Goal: Task Accomplishment & Management: Manage account settings

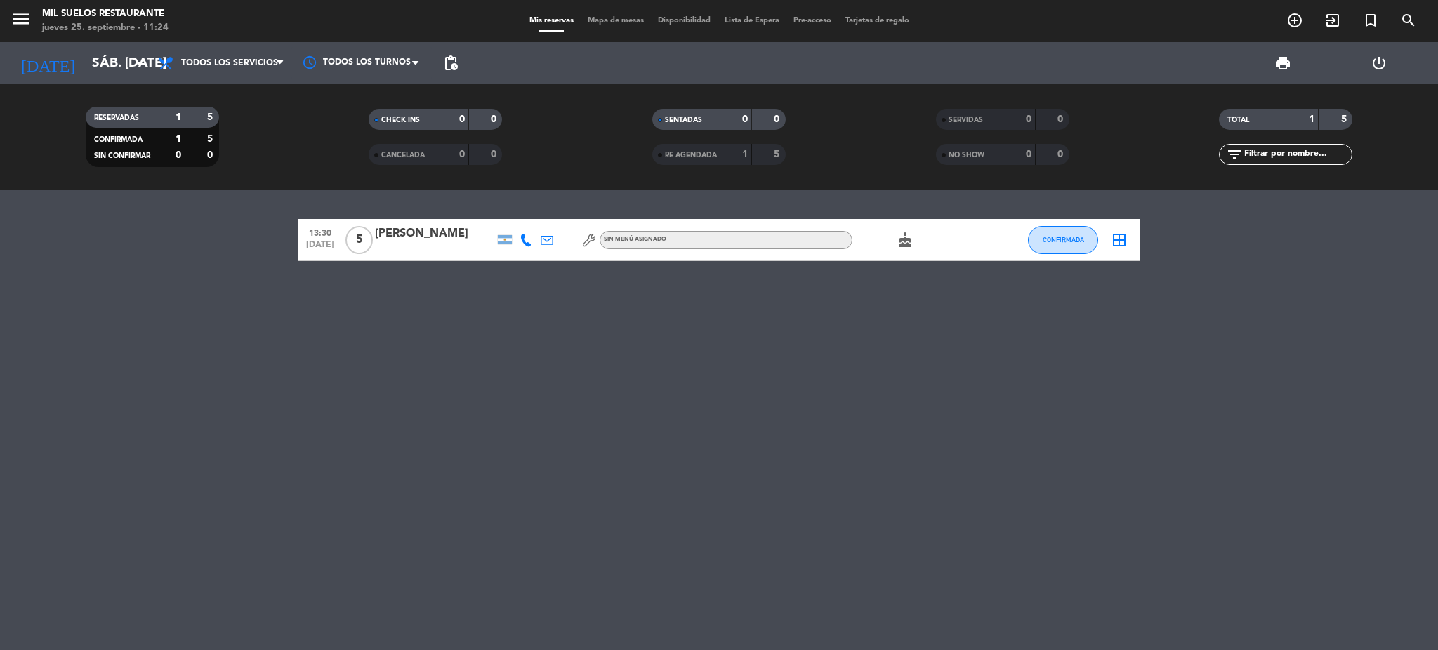
drag, startPoint x: 732, startPoint y: 437, endPoint x: 286, endPoint y: 185, distance: 512.4
click at [730, 437] on div "13:30 [DATE] 5 [PERSON_NAME] Sin menú asignado cake CONFIRMADA border_all" at bounding box center [719, 420] width 1438 height 461
click at [99, 71] on input "sáb. [DATE]" at bounding box center [169, 62] width 169 height 29
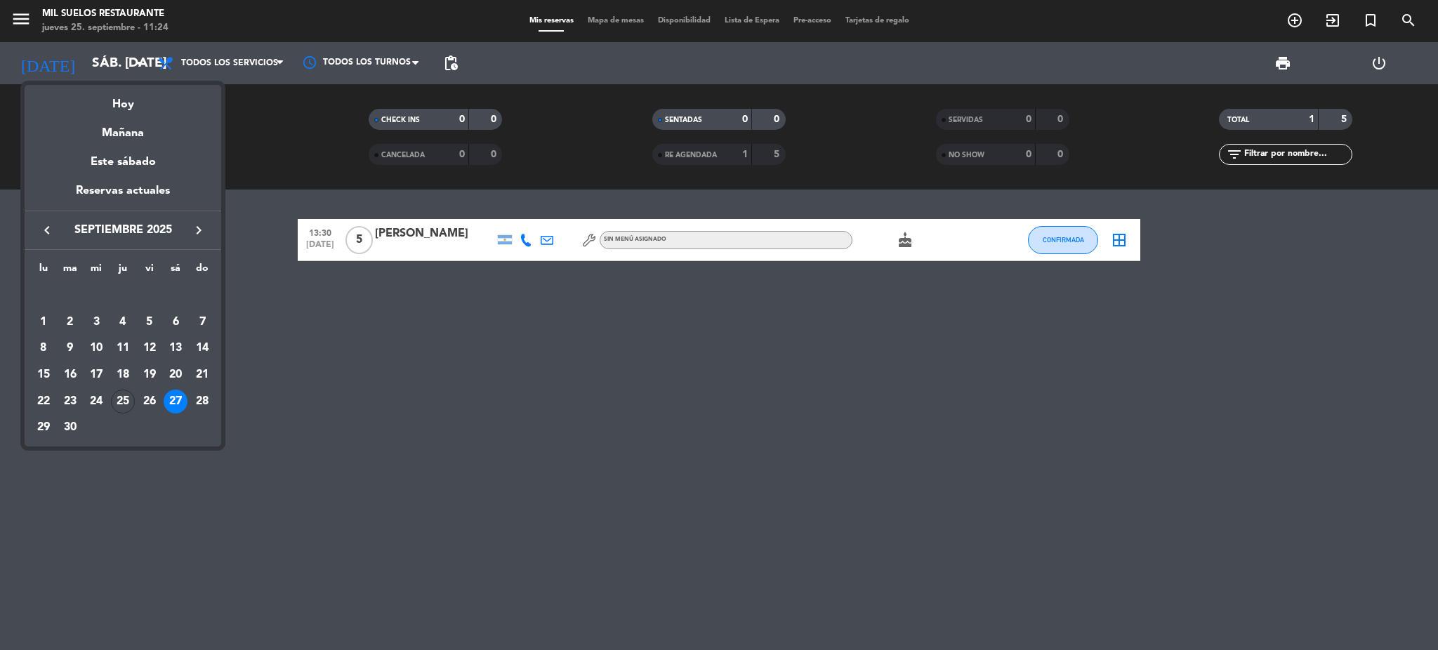
click at [418, 442] on div at bounding box center [719, 325] width 1438 height 650
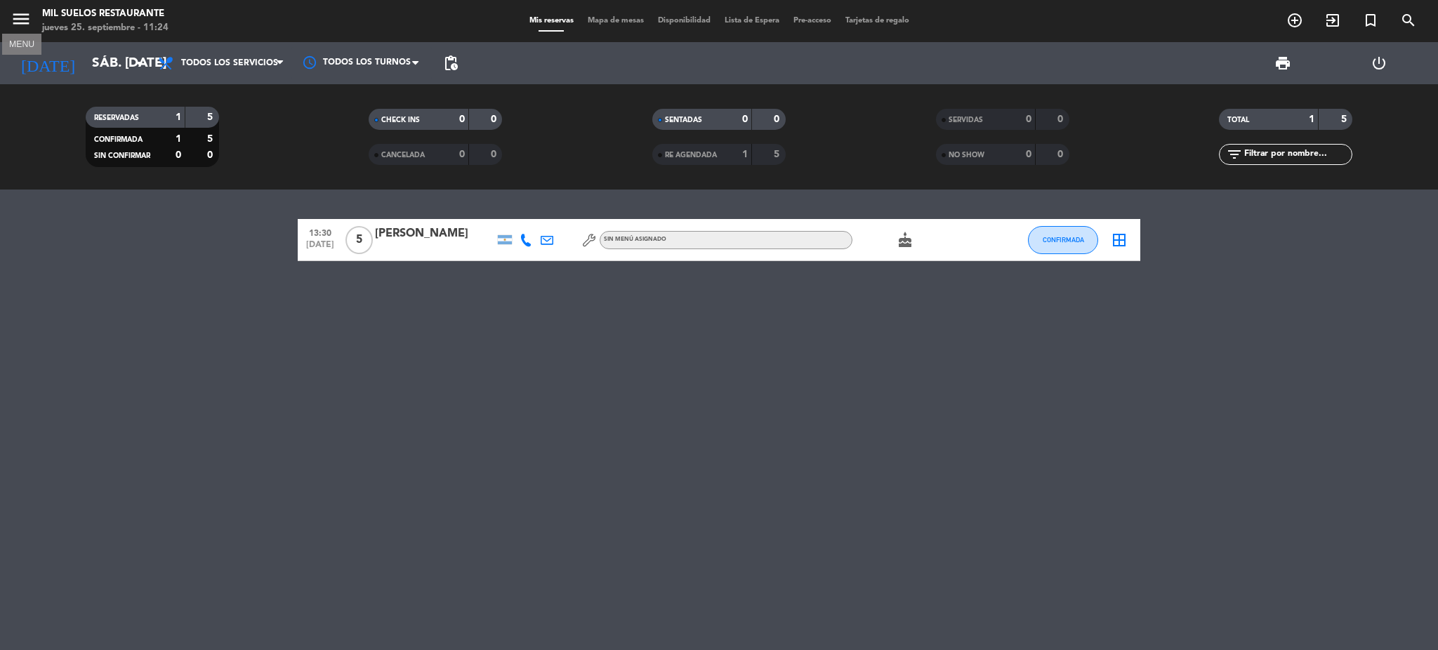
click at [19, 15] on icon "menu" at bounding box center [21, 18] width 21 height 21
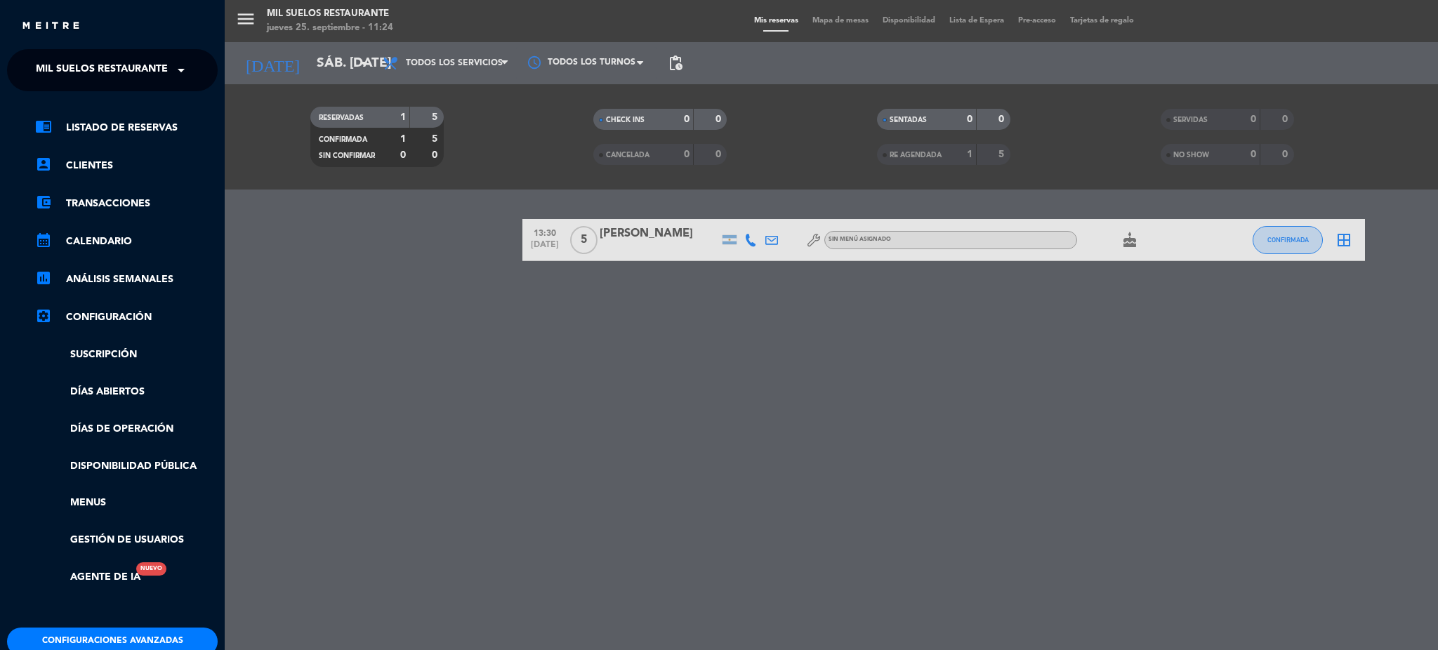
click at [98, 74] on span "Mil Suelos Restaurante" at bounding box center [102, 69] width 132 height 29
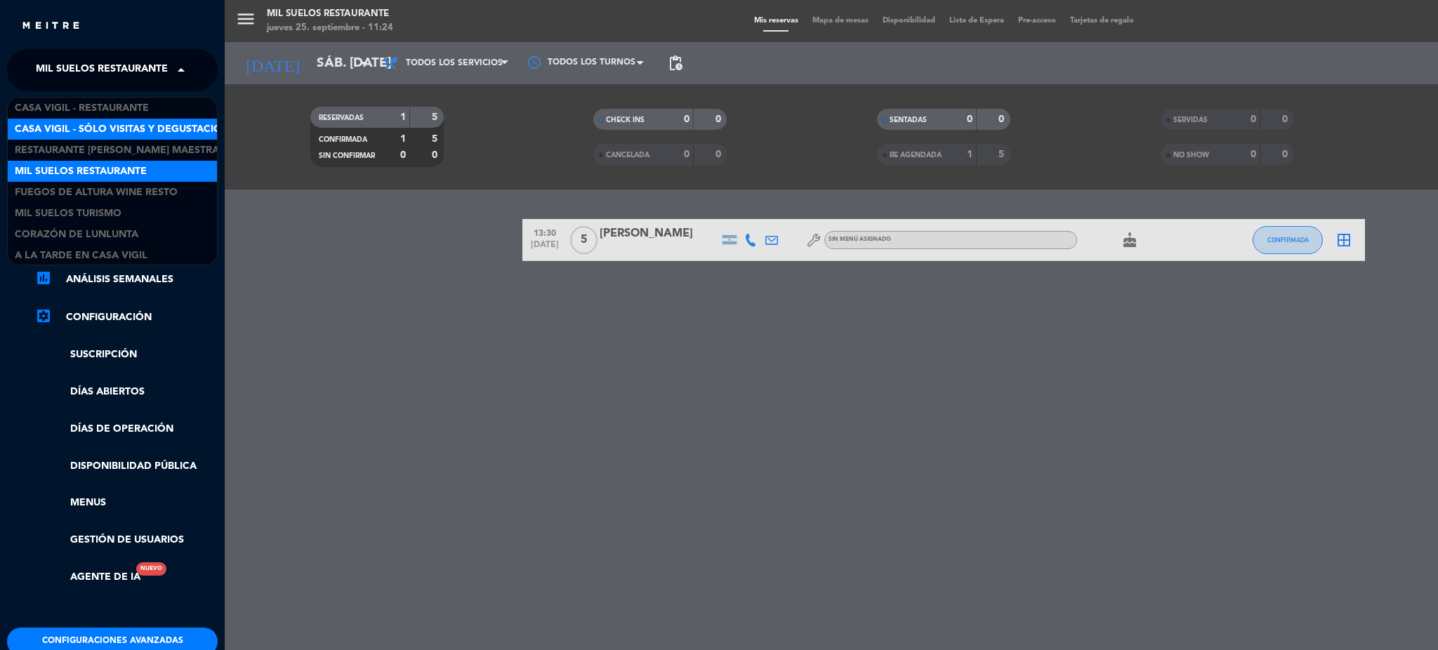
scroll to position [1, 0]
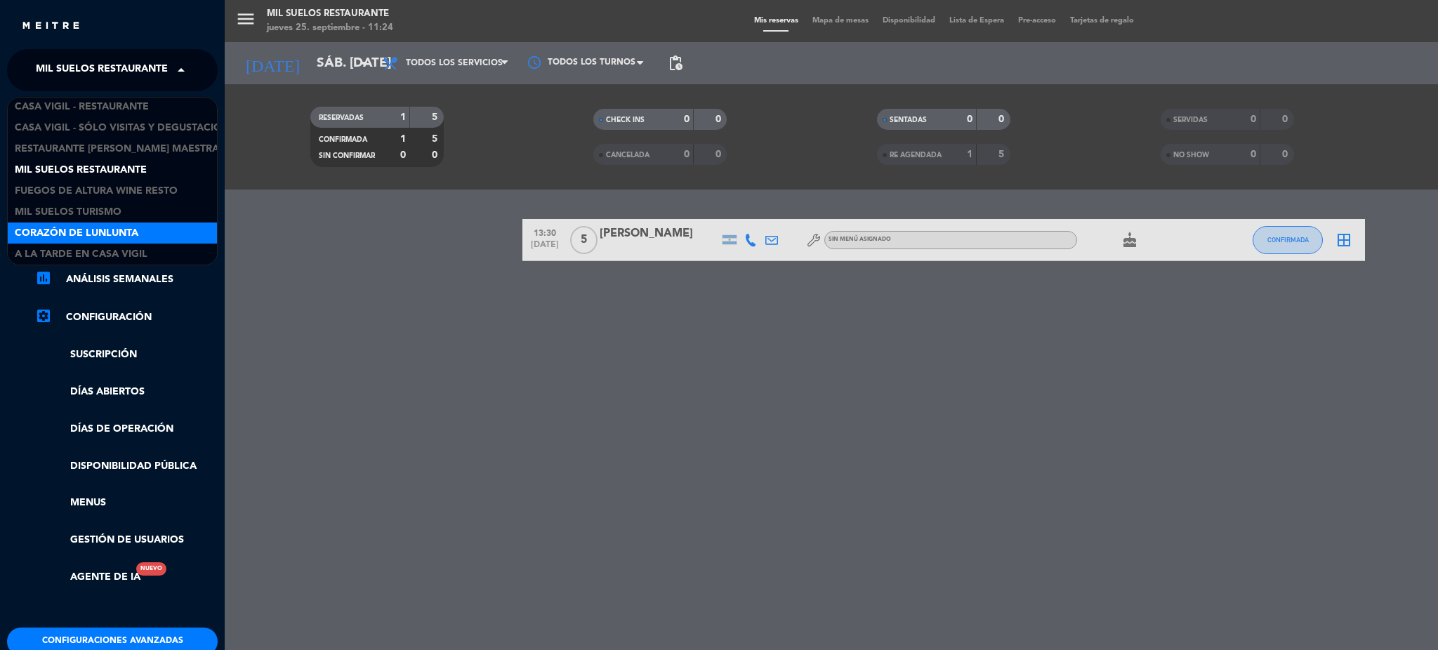
click at [112, 228] on span "Corazón de Lunlunta" at bounding box center [77, 233] width 124 height 16
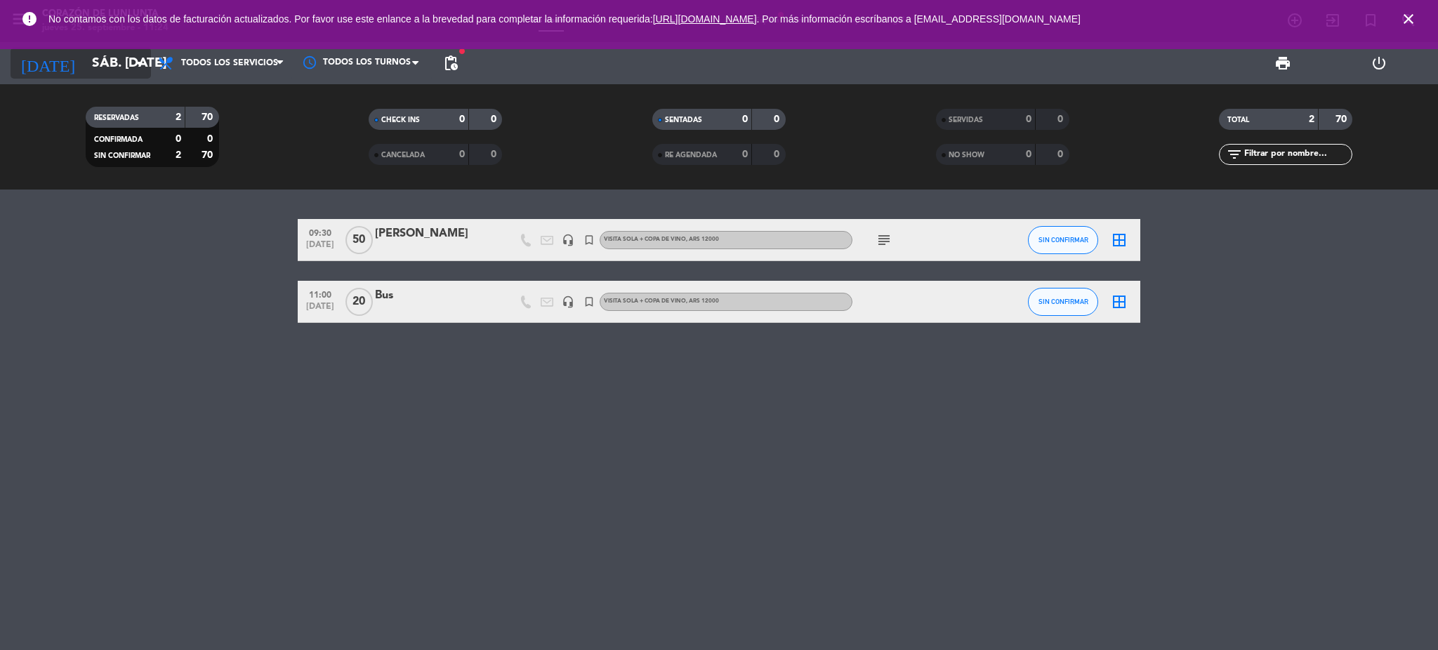
click at [102, 70] on input "sáb. [DATE]" at bounding box center [169, 62] width 169 height 29
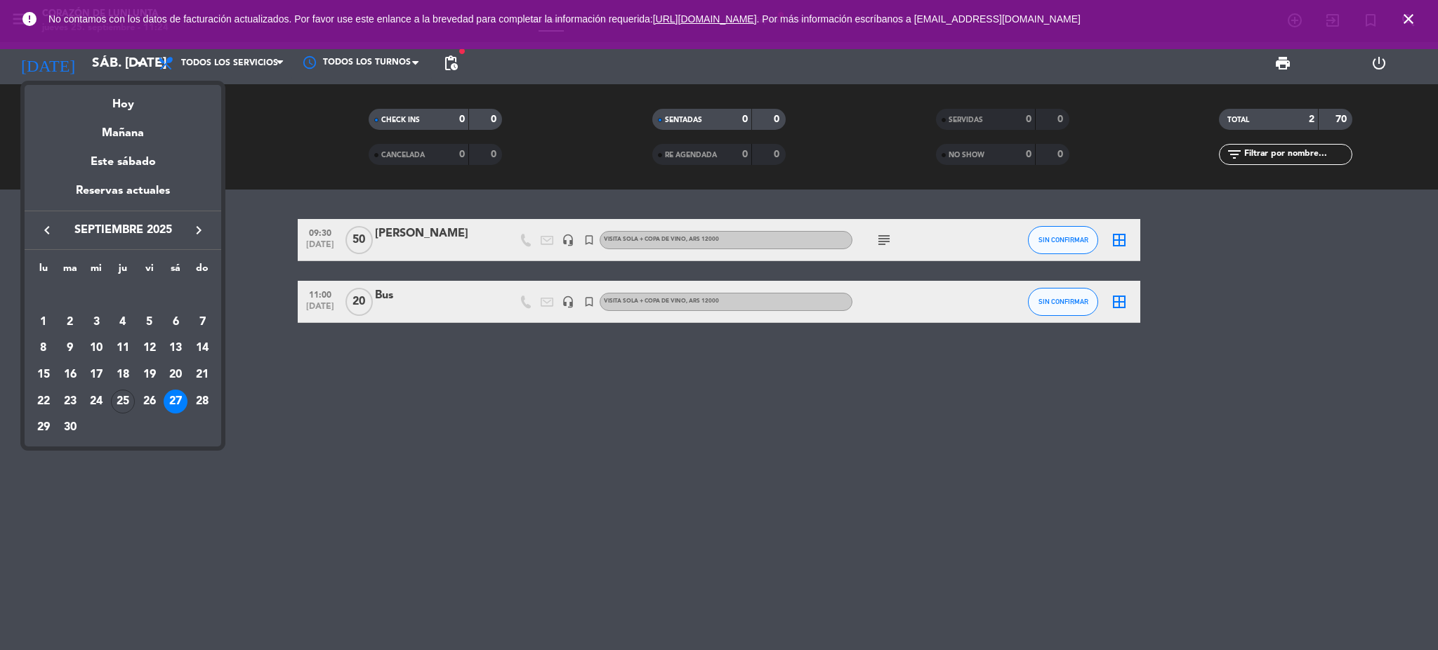
click at [154, 402] on div "26" at bounding box center [150, 402] width 24 height 24
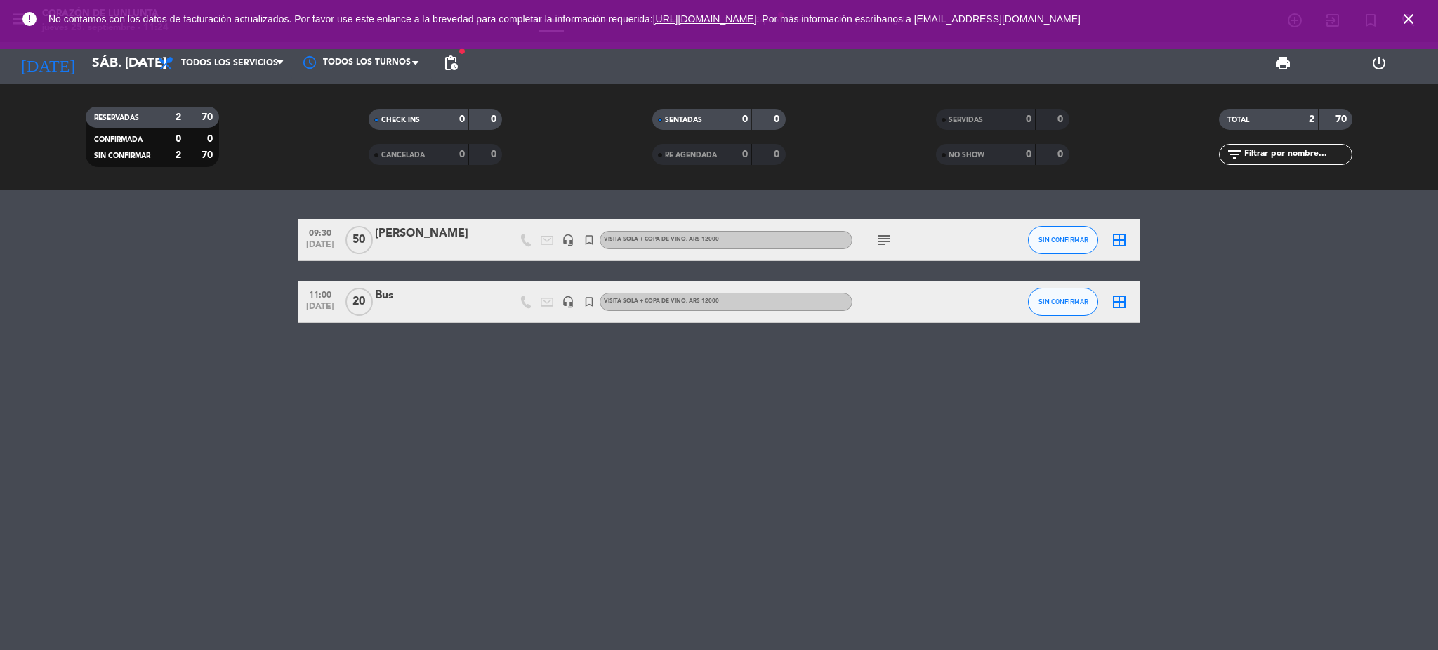
type input "vie. [DATE]"
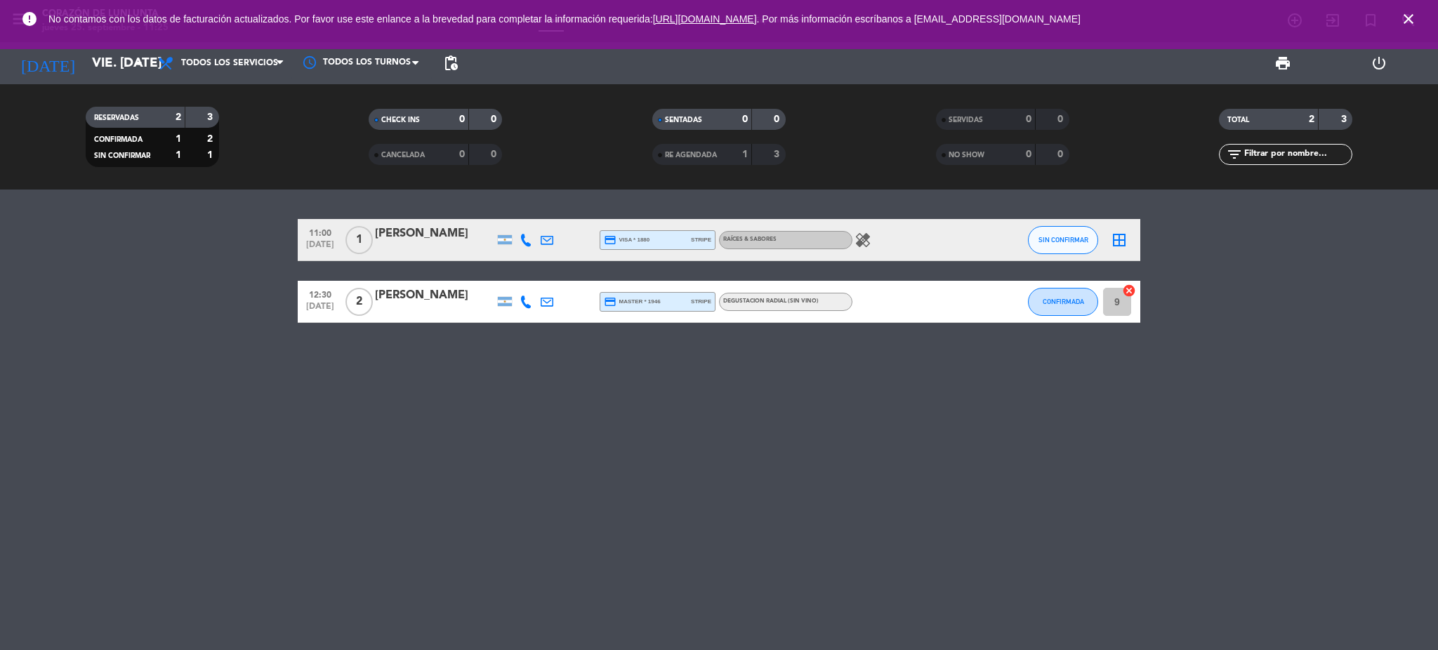
click at [1407, 22] on icon "close" at bounding box center [1408, 19] width 17 height 17
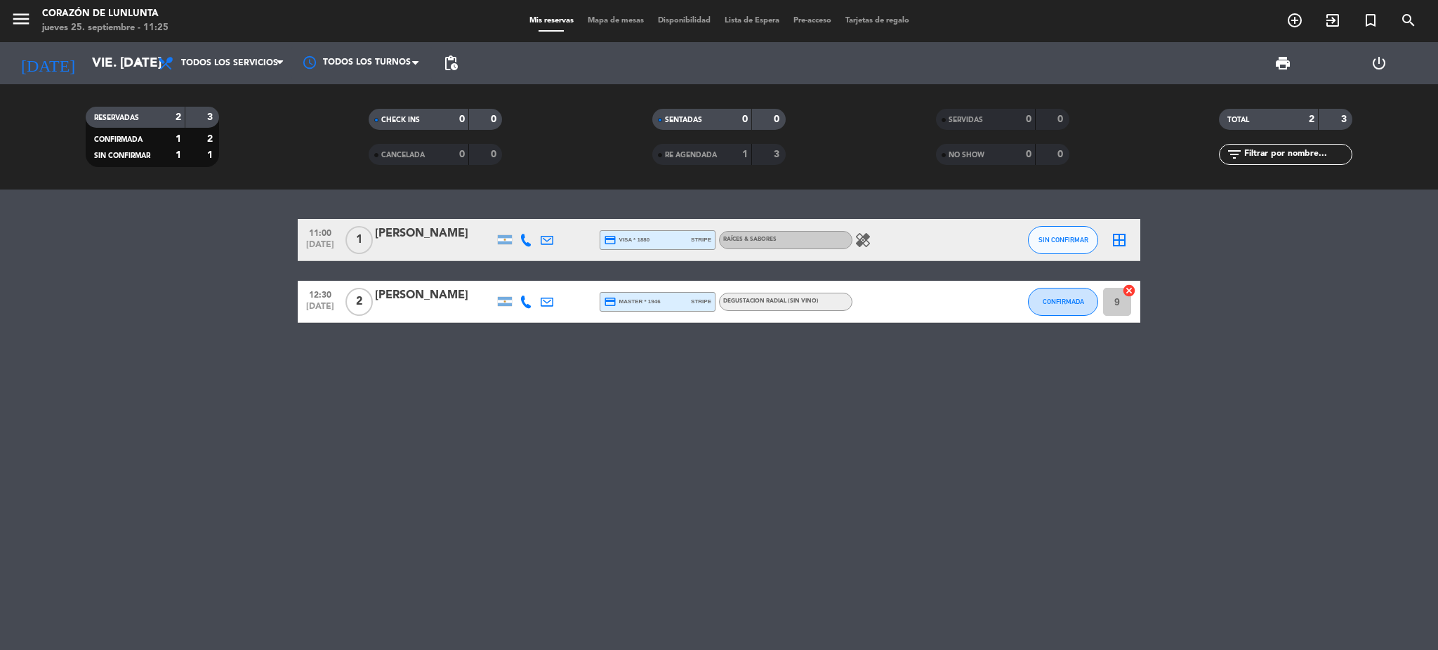
drag, startPoint x: 247, startPoint y: 532, endPoint x: 219, endPoint y: 456, distance: 81.5
click at [247, 529] on div "11:00 [DATE] 1 Jess credit_card visa * 1880 stripe RAÍCES & SABORES healing SIN…" at bounding box center [719, 420] width 1438 height 461
click at [25, 19] on icon "menu" at bounding box center [21, 18] width 21 height 21
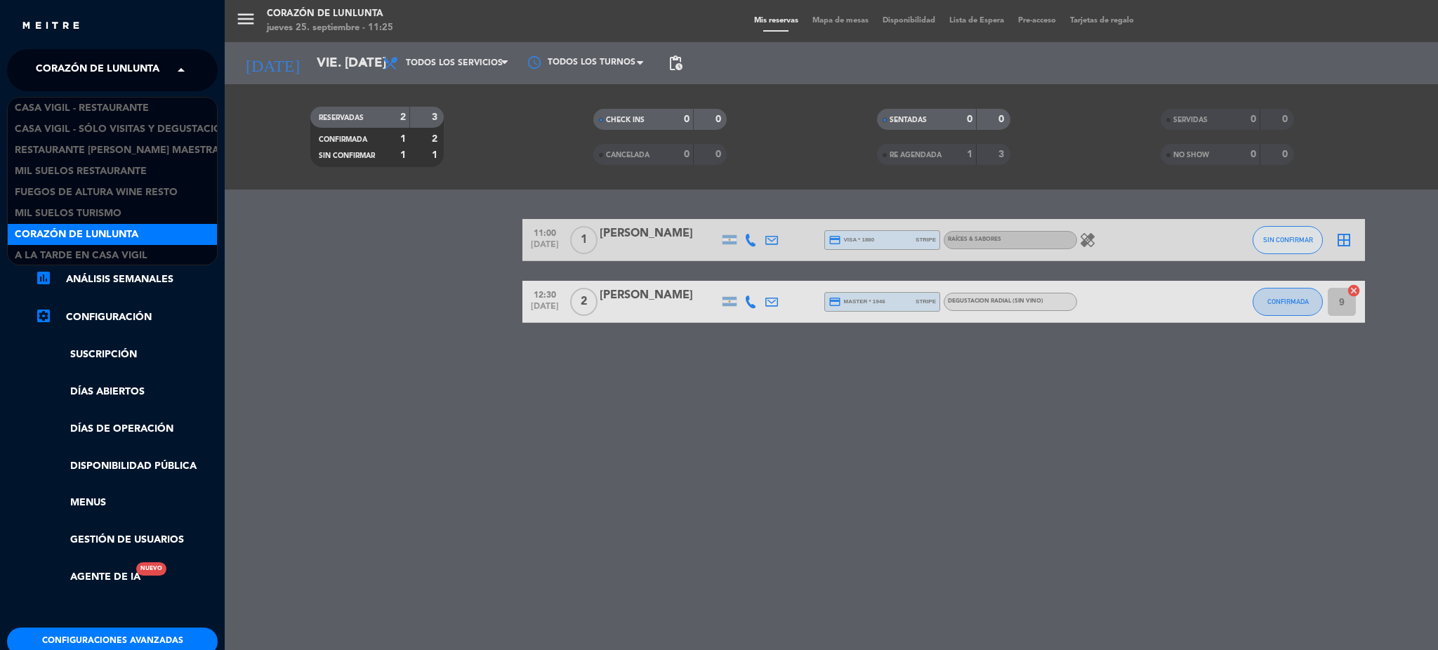
click at [113, 67] on span "Corazón de Lunlunta" at bounding box center [98, 69] width 124 height 29
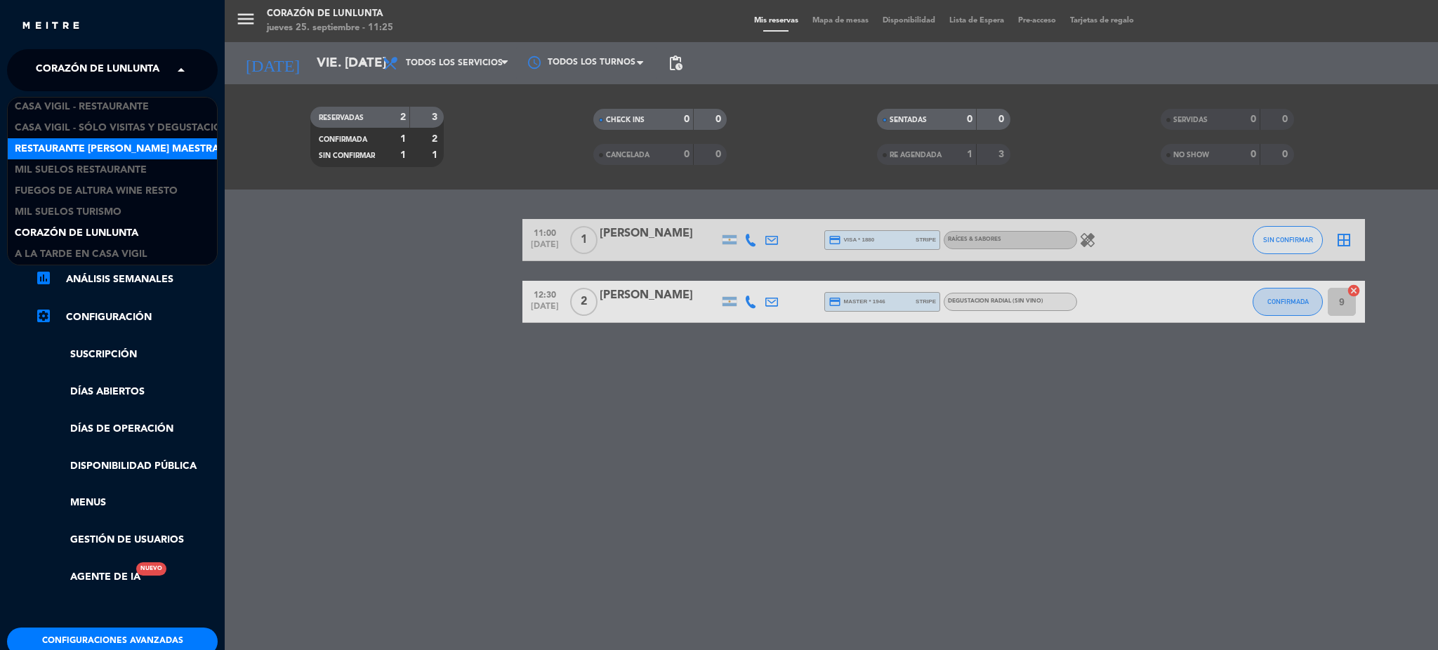
click at [138, 150] on span "Restaurante [PERSON_NAME] Maestra" at bounding box center [117, 149] width 204 height 16
